Goal: Task Accomplishment & Management: Complete application form

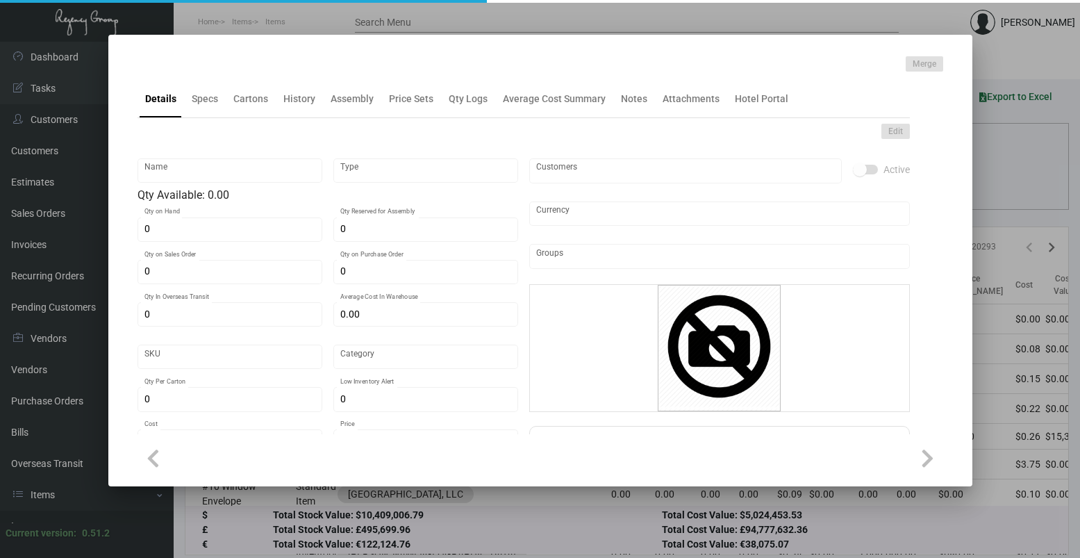
type input "Key Holder - 48 Lex"
type input "Inventory"
type input "14,000"
type input "$ 0.16072"
type input "Standard"
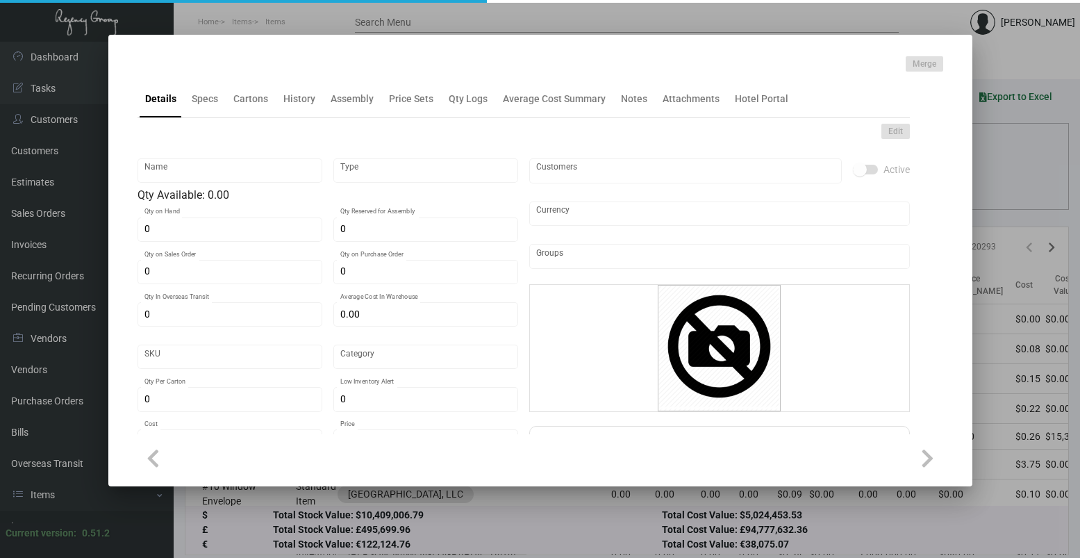
type input "1,000"
type input "$ 0.16215"
type input "$ 0.31"
checkbox input "true"
type input "United States Dollar $"
